Goal: Find specific page/section: Find specific page/section

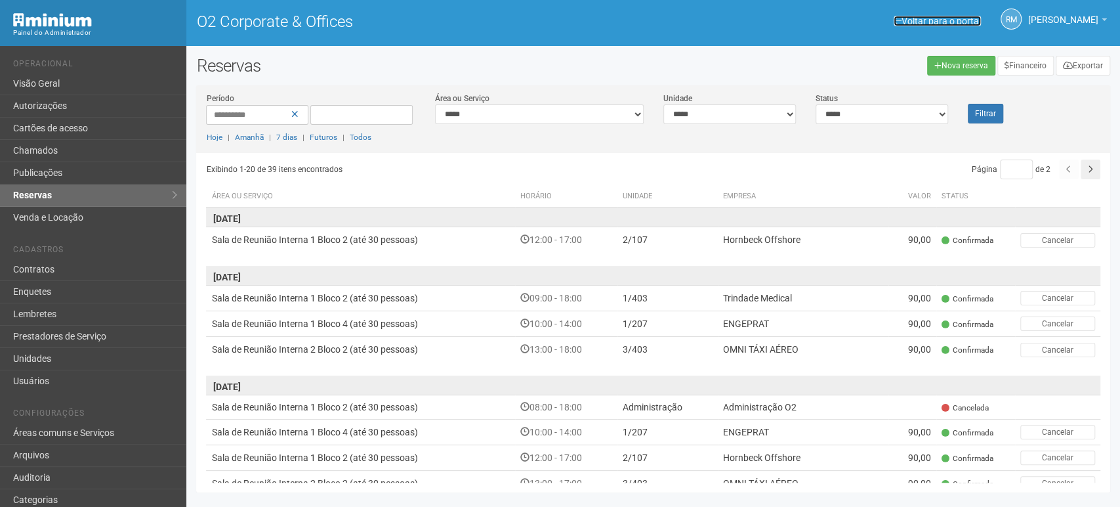
click at [905, 21] on link "Voltar para o portal" at bounding box center [937, 21] width 87 height 10
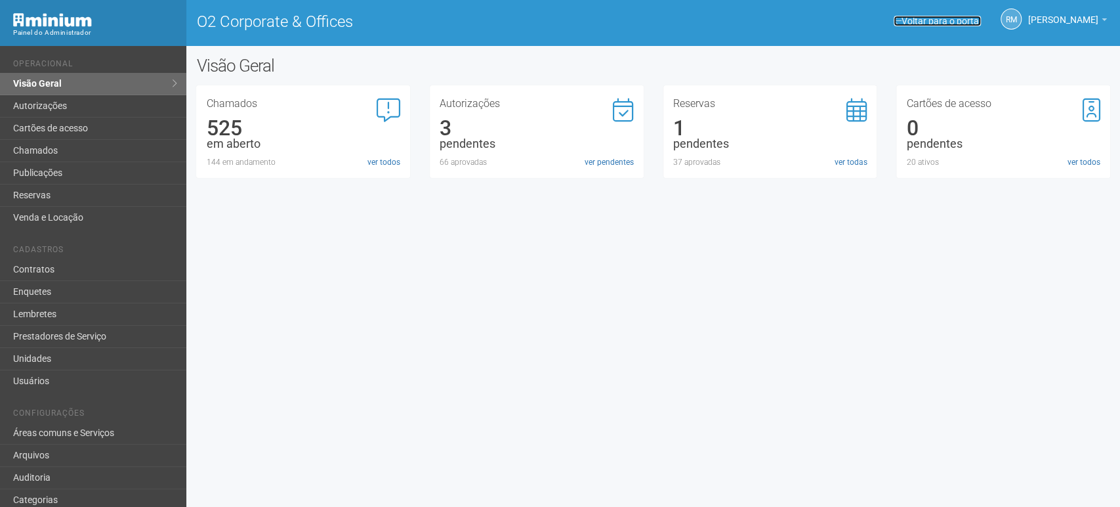
click at [932, 22] on link "Voltar para o portal" at bounding box center [937, 21] width 87 height 10
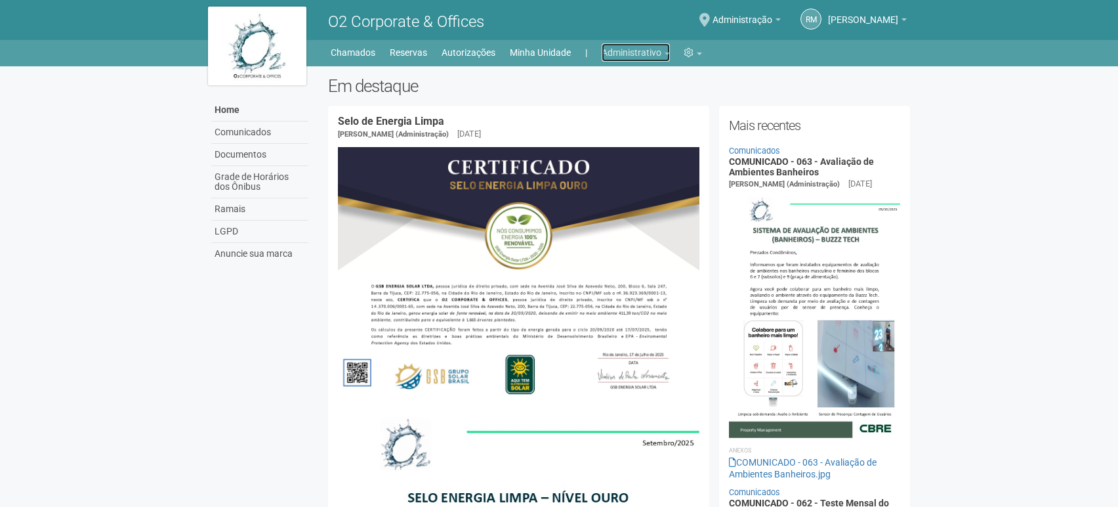
click at [657, 53] on link "Administrativo" at bounding box center [636, 52] width 68 height 18
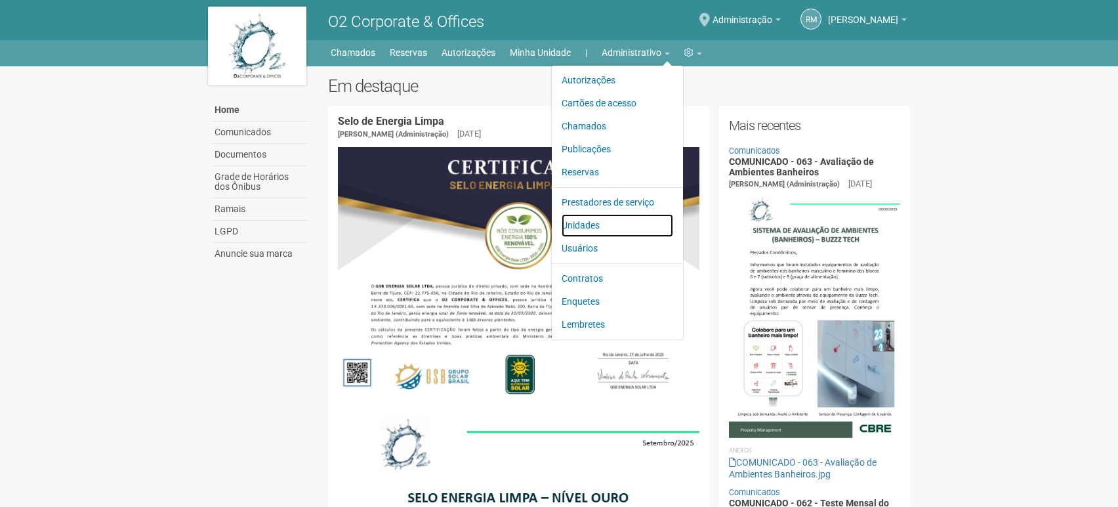
click at [593, 220] on link "Unidades" at bounding box center [618, 225] width 112 height 23
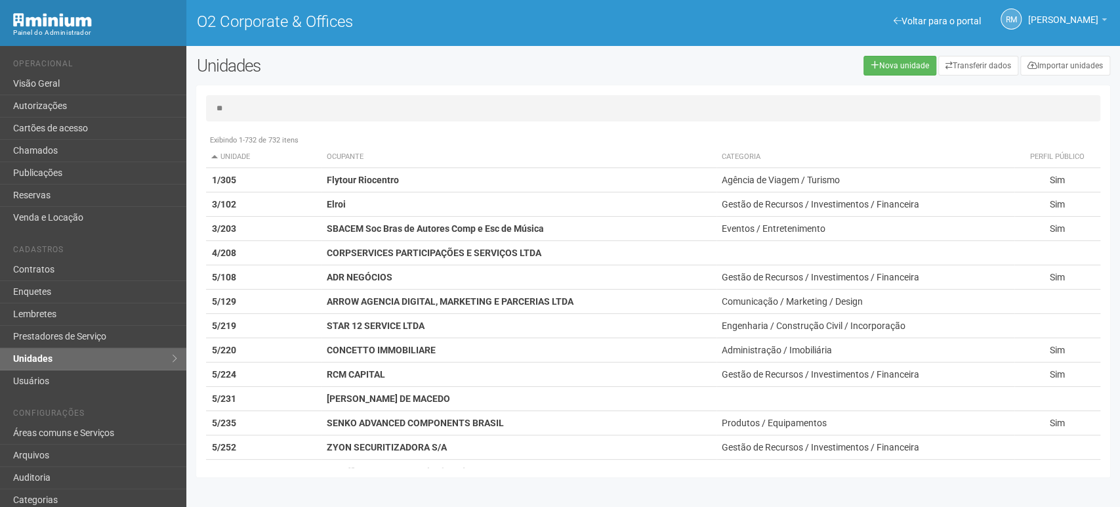
type input "*"
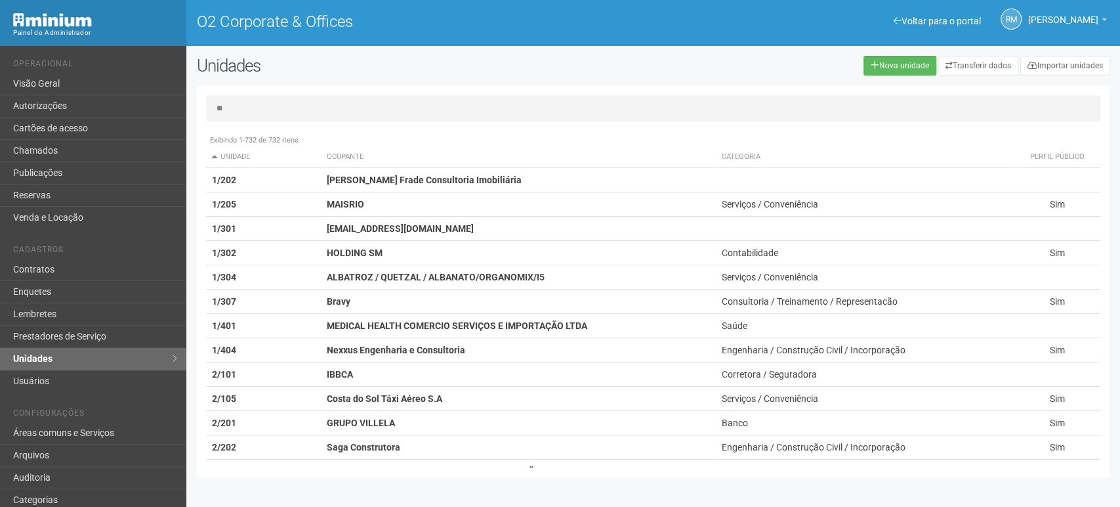
type input "*"
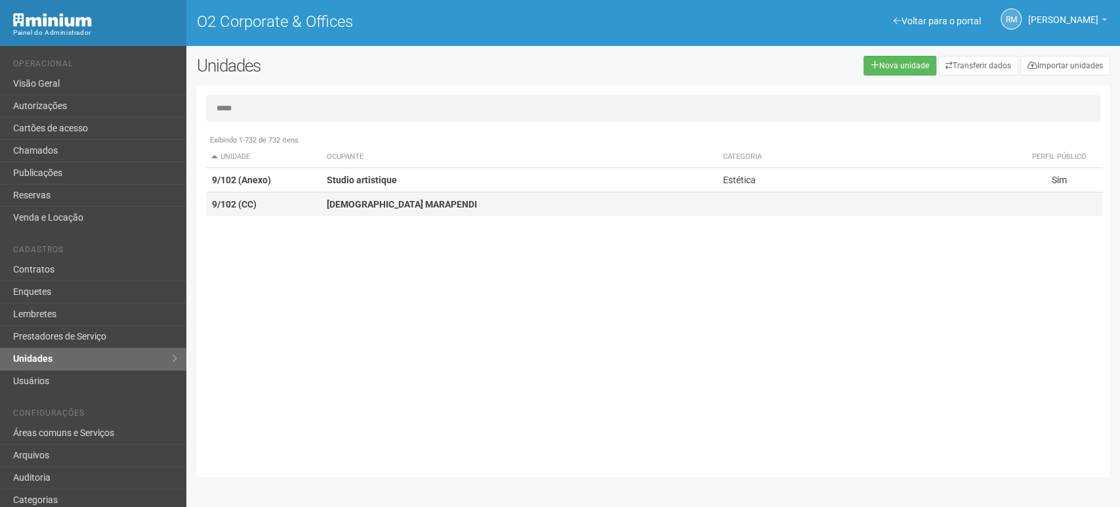
type input "*****"
click at [358, 202] on strong "IGREJA MARAPENDI" at bounding box center [402, 204] width 150 height 10
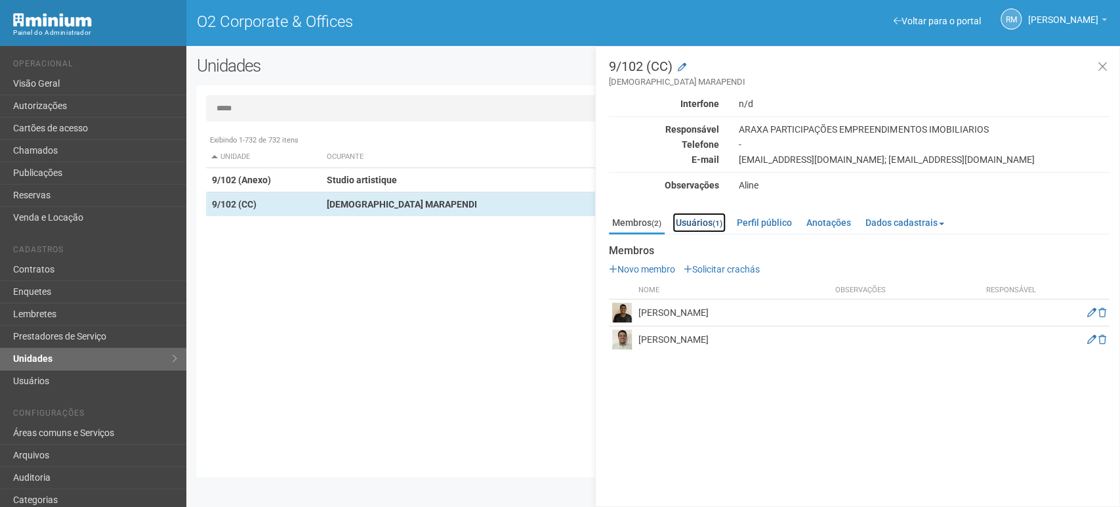
click at [717, 215] on link "Usuários (1)" at bounding box center [699, 223] width 53 height 20
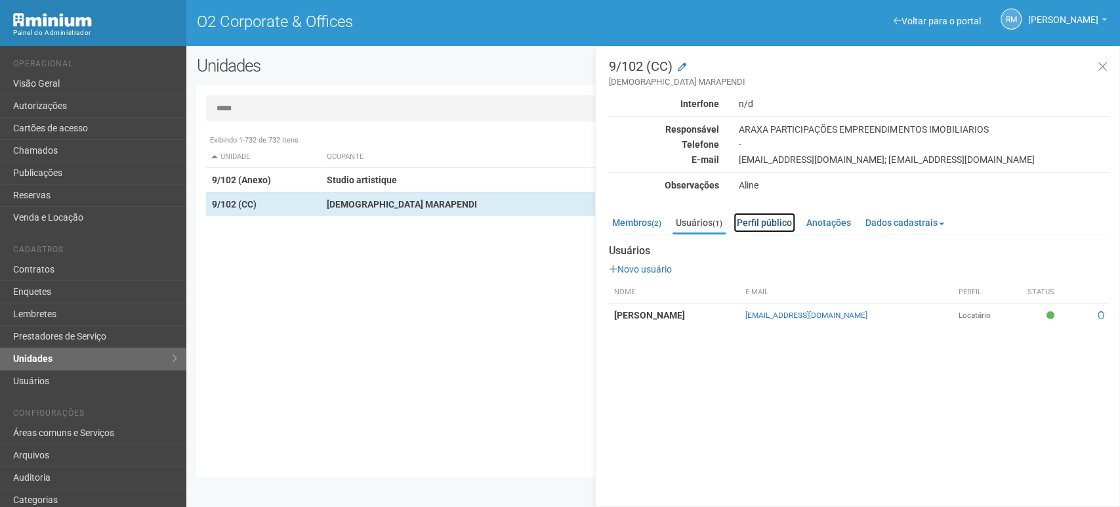
click at [758, 223] on link "Perfil público" at bounding box center [765, 223] width 62 height 20
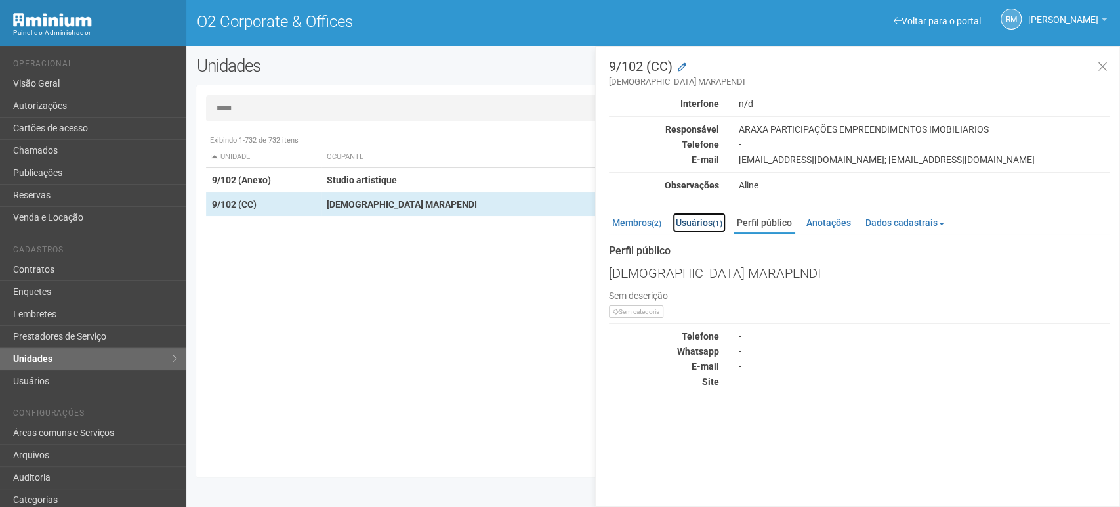
click at [693, 223] on link "Usuários (1)" at bounding box center [699, 223] width 53 height 20
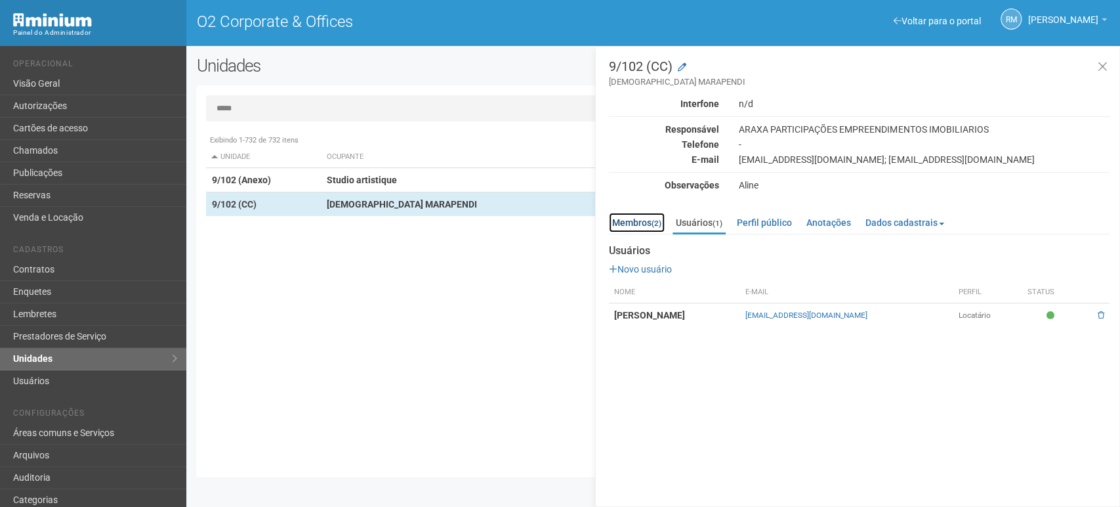
click at [646, 222] on link "Membros (2)" at bounding box center [637, 223] width 56 height 20
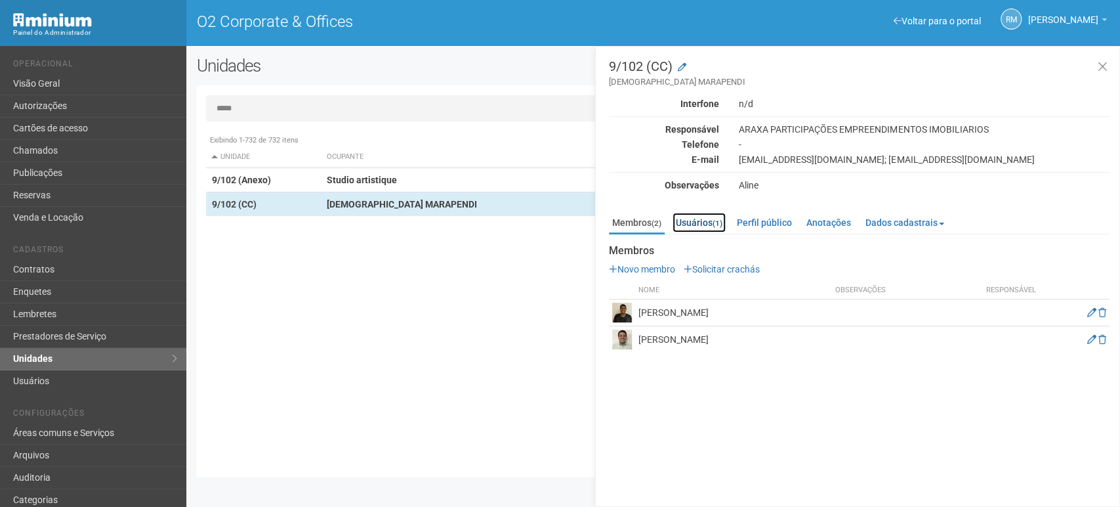
click at [694, 223] on link "Usuários (1)" at bounding box center [699, 223] width 53 height 20
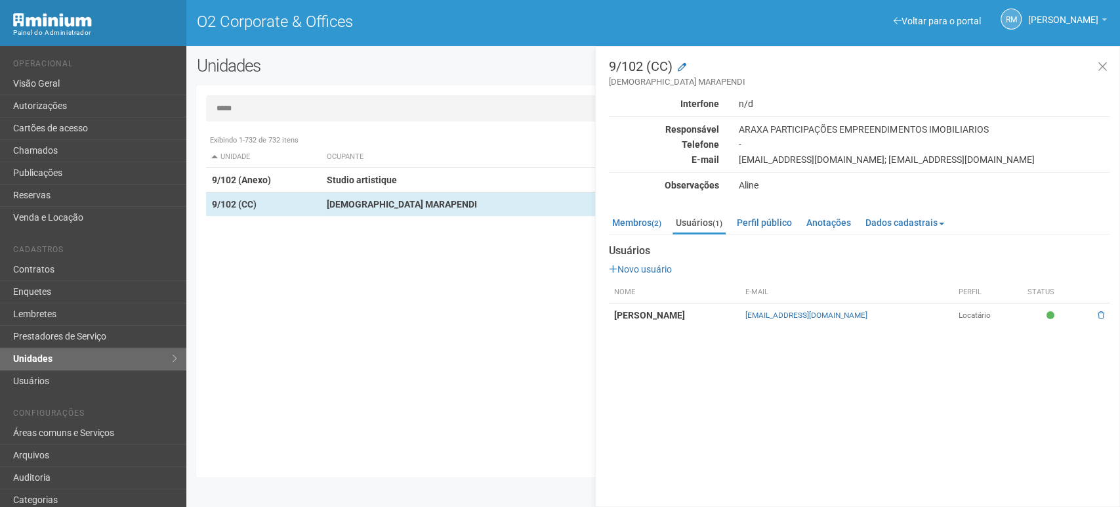
drag, startPoint x: 873, startPoint y: 315, endPoint x: 747, endPoint y: 314, distance: 126.0
click at [747, 314] on td "tesouraria@igrejamarapendi.org.br" at bounding box center [846, 315] width 213 height 24
copy link "tesouraria@igrejamarapendi.org.br"
click at [641, 219] on link "Membros (2)" at bounding box center [637, 223] width 56 height 20
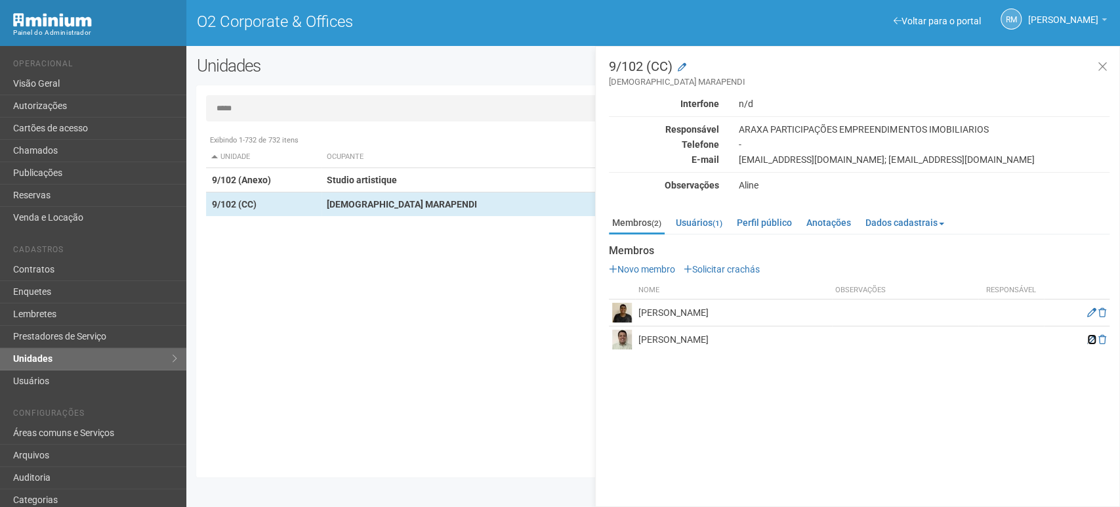
click at [1091, 336] on icon at bounding box center [1091, 339] width 9 height 9
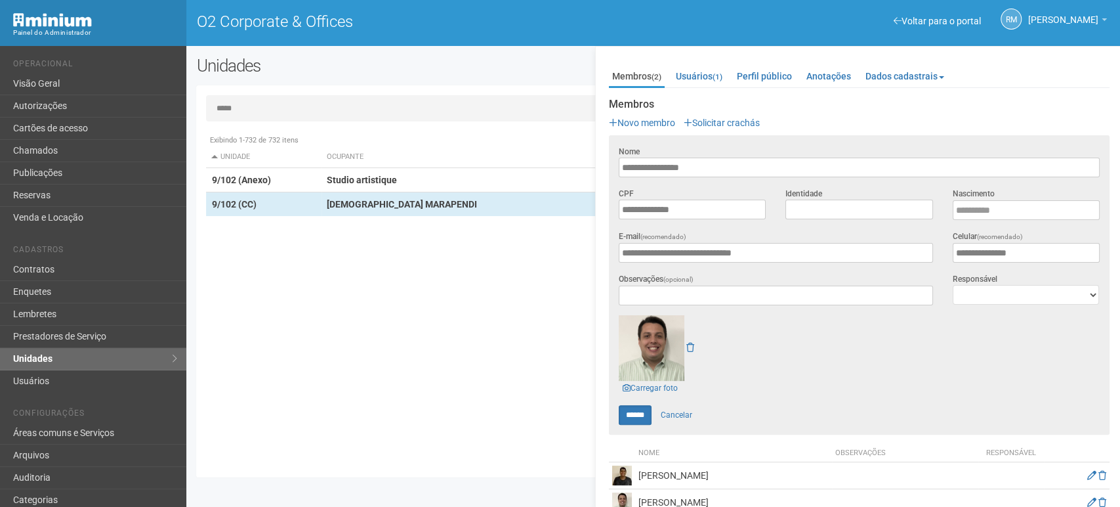
scroll to position [164, 0]
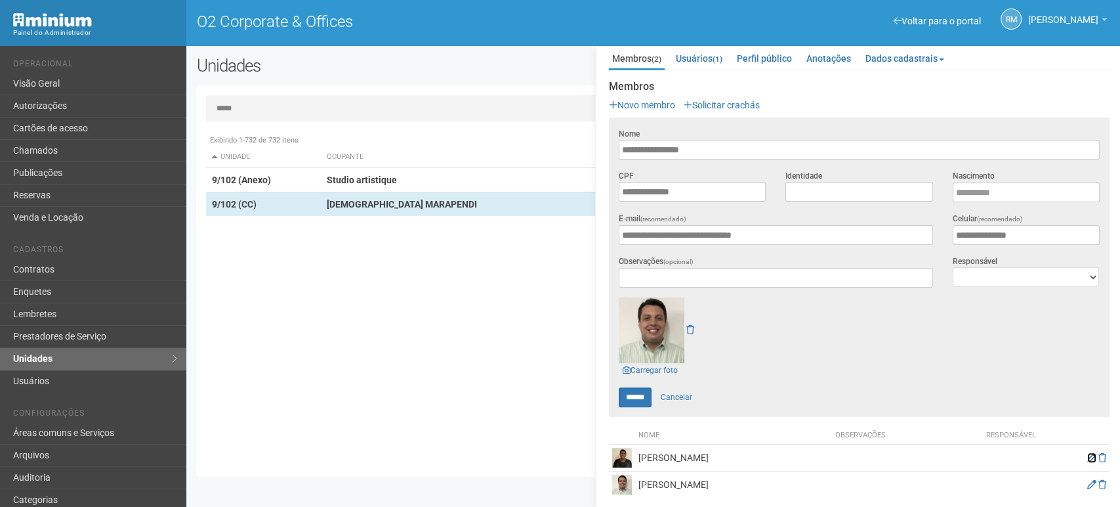
click at [1087, 453] on icon at bounding box center [1091, 457] width 9 height 9
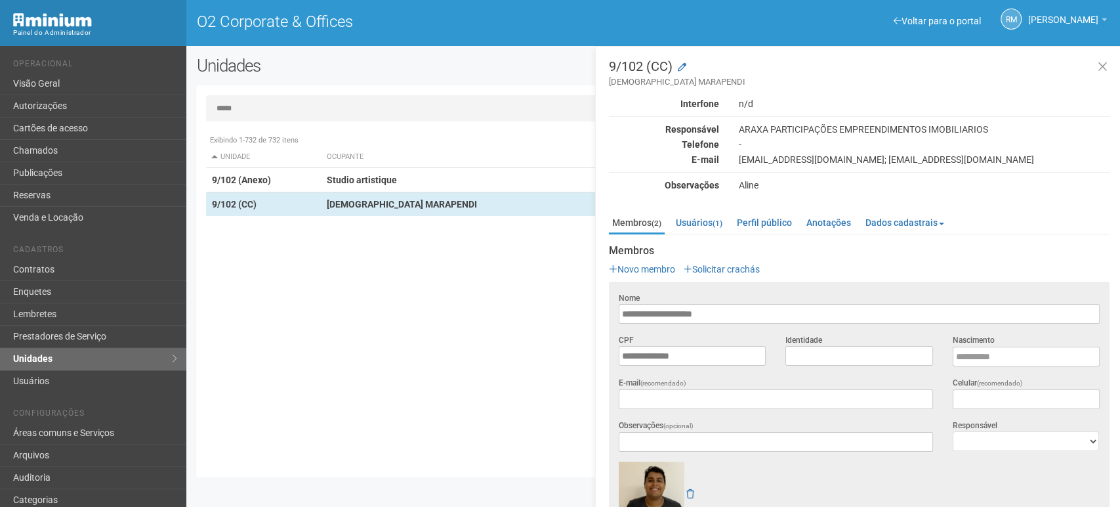
scroll to position [73, 0]
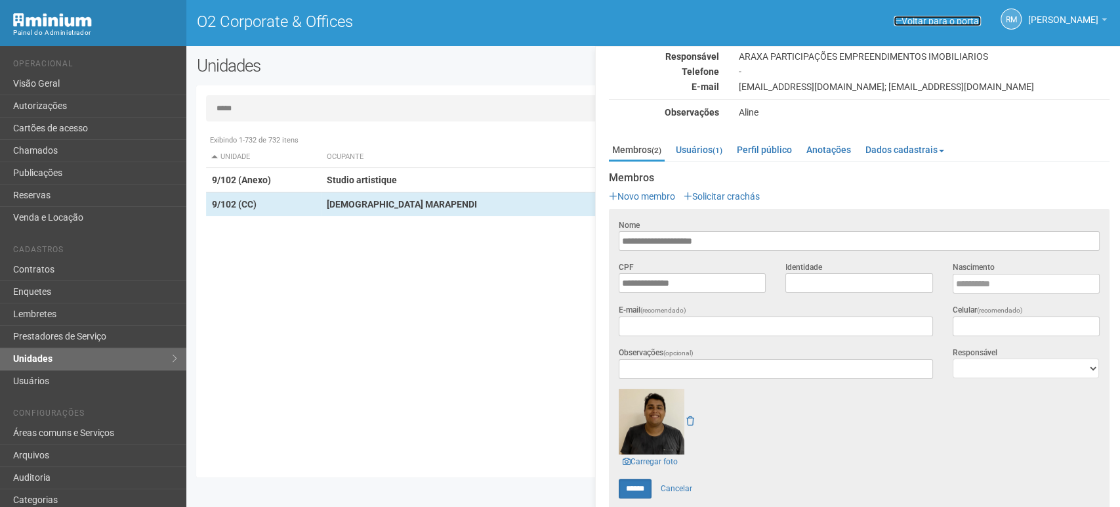
click at [922, 17] on link "Voltar para o portal" at bounding box center [937, 21] width 87 height 10
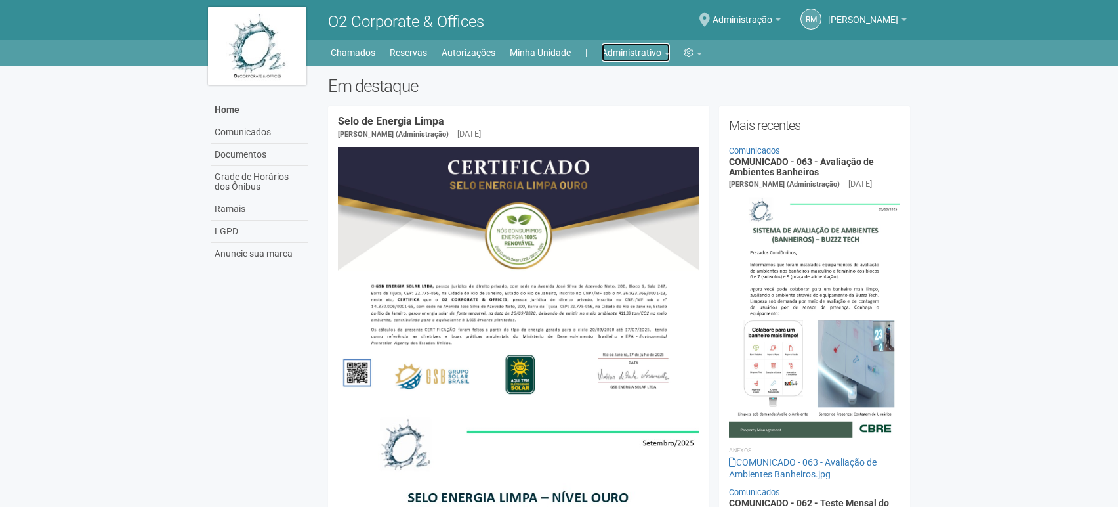
click at [668, 56] on link "Administrativo" at bounding box center [636, 52] width 68 height 18
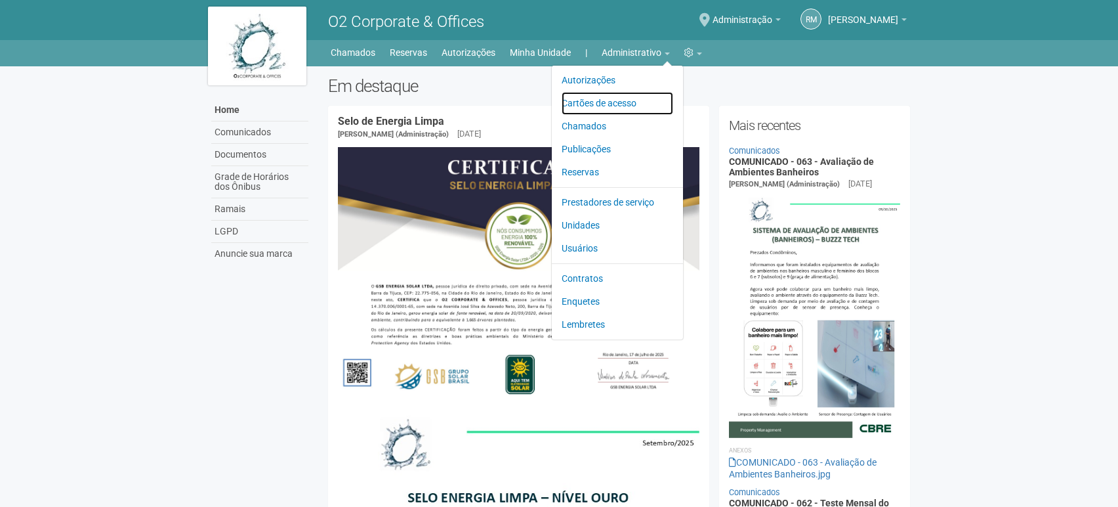
click at [613, 93] on link "Cartões de acesso" at bounding box center [618, 103] width 112 height 23
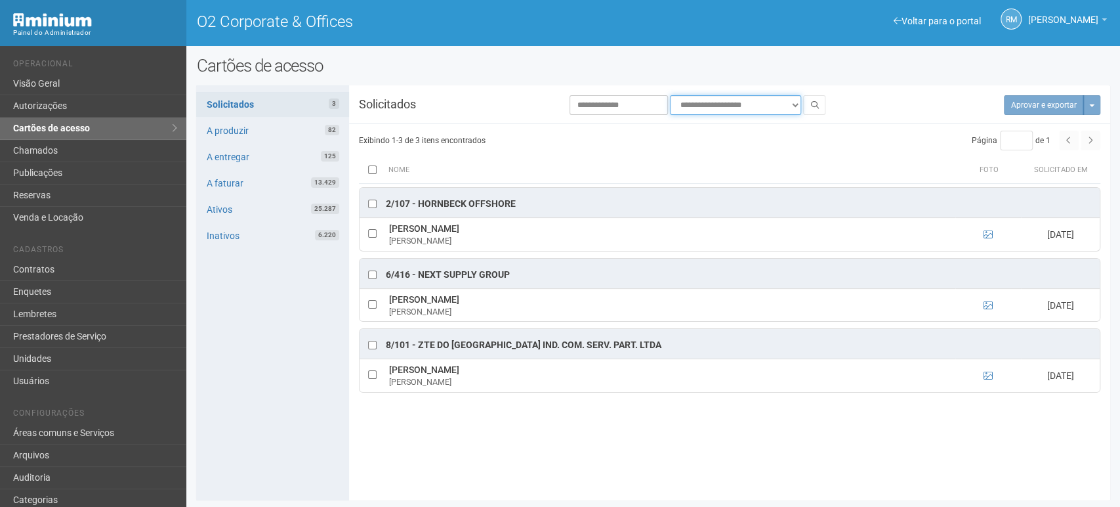
click at [791, 105] on select "**********" at bounding box center [735, 105] width 131 height 20
click at [725, 70] on h2 "Cartões de acesso" at bounding box center [653, 66] width 914 height 20
